Goal: Find specific page/section: Find specific page/section

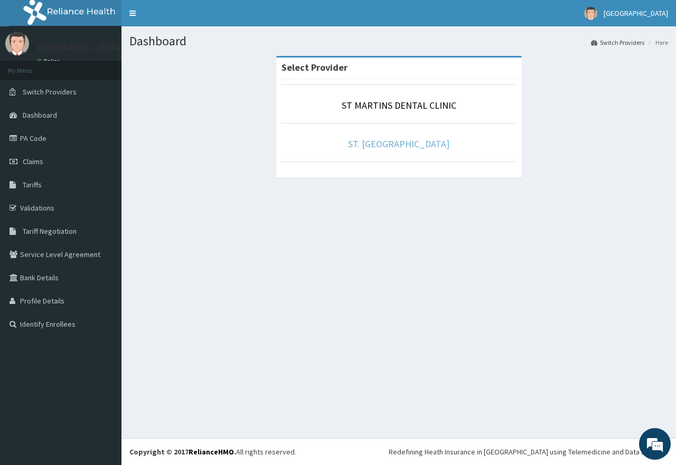
click at [411, 141] on link "ST. [GEOGRAPHIC_DATA]" at bounding box center [398, 144] width 101 height 12
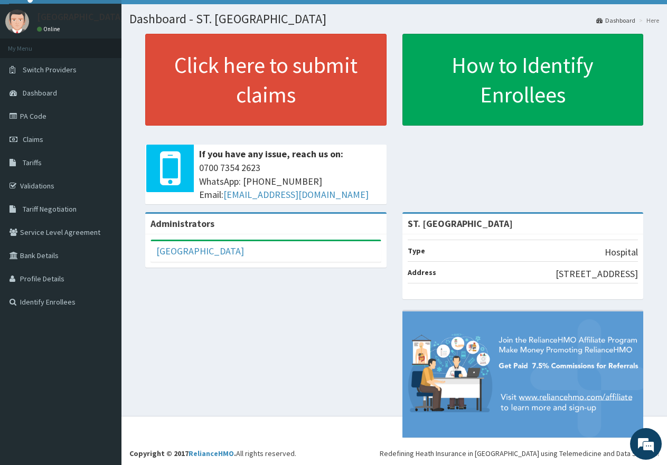
scroll to position [24, 0]
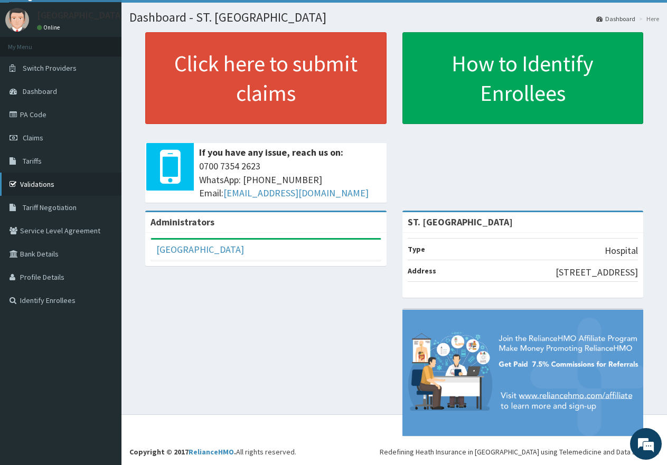
click at [46, 176] on link "Validations" at bounding box center [60, 184] width 121 height 23
